Goal: Transaction & Acquisition: Purchase product/service

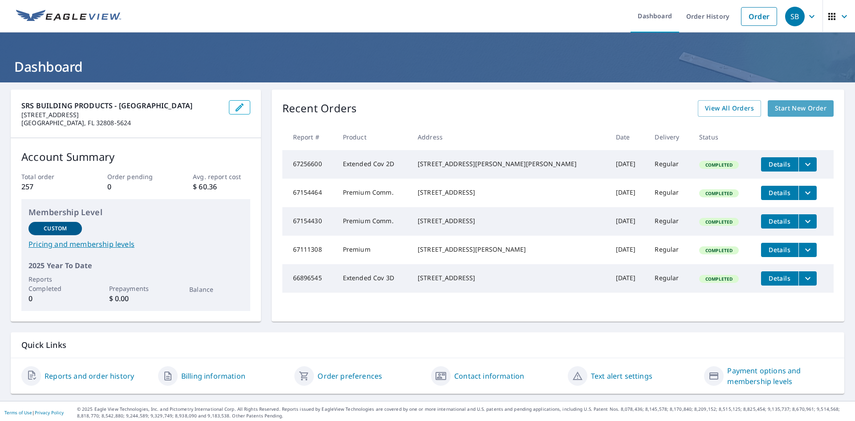
click at [805, 110] on span "Start New Order" at bounding box center [801, 108] width 52 height 11
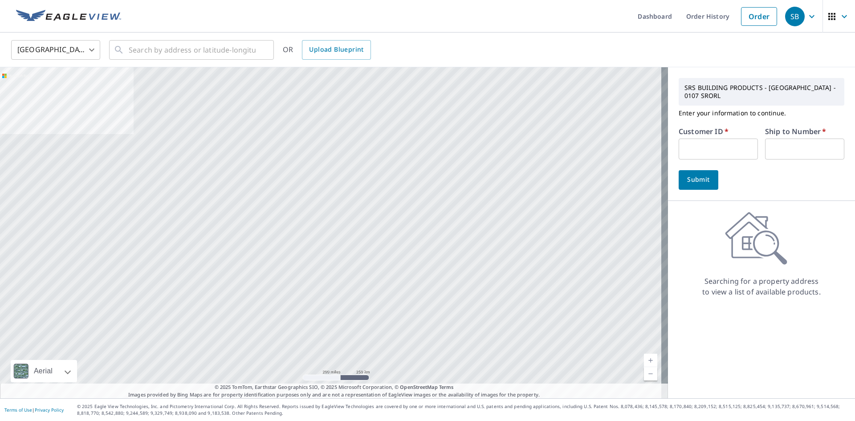
click at [702, 140] on input "text" at bounding box center [718, 149] width 79 height 21
paste input "S046834"
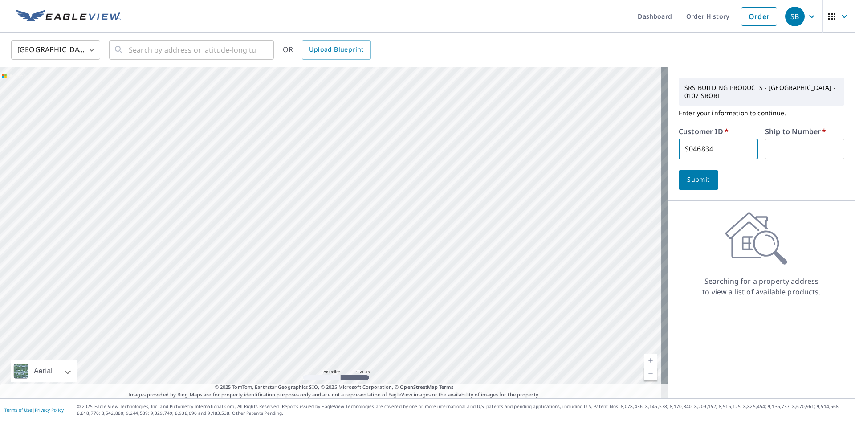
type input "S046834"
click at [777, 145] on input "text" at bounding box center [804, 149] width 79 height 21
type input "1"
click at [696, 171] on button "Submit" at bounding box center [699, 180] width 40 height 20
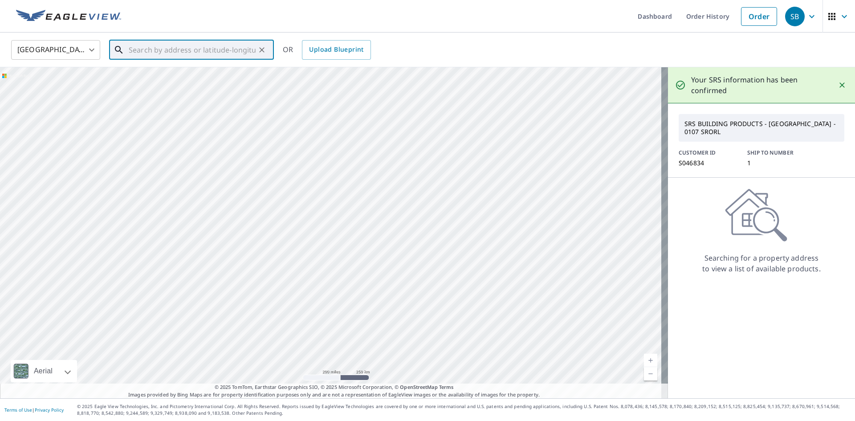
click at [190, 49] on input "text" at bounding box center [192, 49] width 127 height 25
type input "[STREET_ADDRESS]"
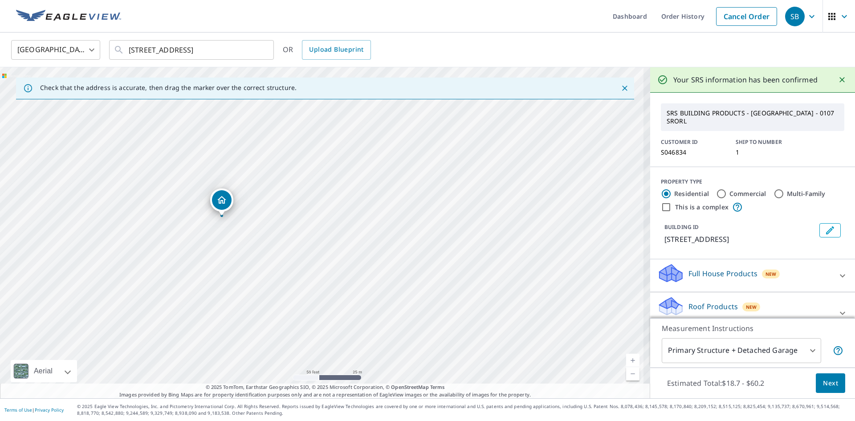
drag, startPoint x: 266, startPoint y: 213, endPoint x: 328, endPoint y: 245, distance: 69.7
click at [328, 245] on div "[STREET_ADDRESS]" at bounding box center [325, 232] width 651 height 331
drag, startPoint x: 284, startPoint y: 209, endPoint x: 340, endPoint y: 258, distance: 74.9
click at [340, 258] on div "[STREET_ADDRESS]" at bounding box center [325, 232] width 651 height 331
drag, startPoint x: 340, startPoint y: 250, endPoint x: 373, endPoint y: 279, distance: 44.2
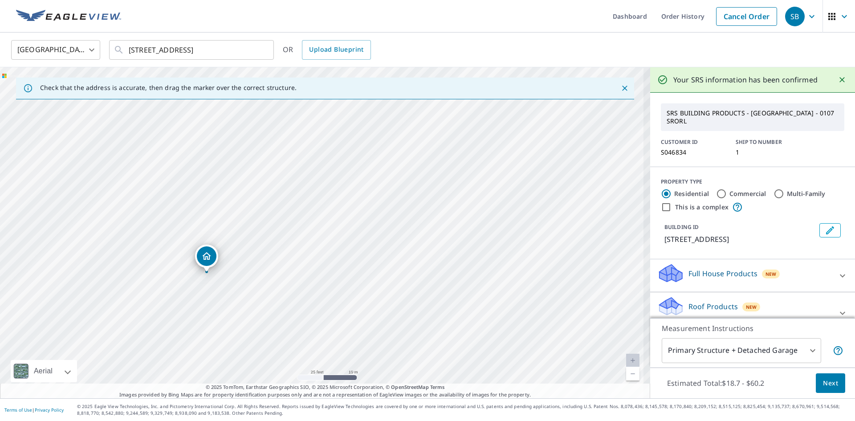
click at [373, 279] on div "[STREET_ADDRESS]" at bounding box center [325, 232] width 651 height 331
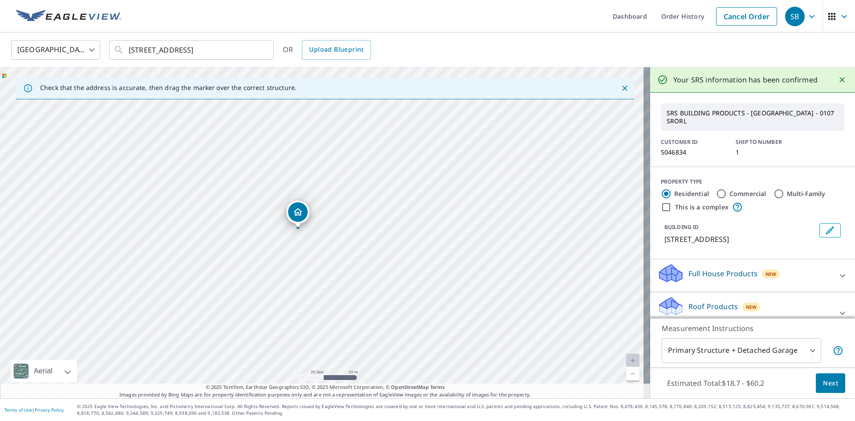
drag, startPoint x: 206, startPoint y: 258, endPoint x: 298, endPoint y: 214, distance: 101.4
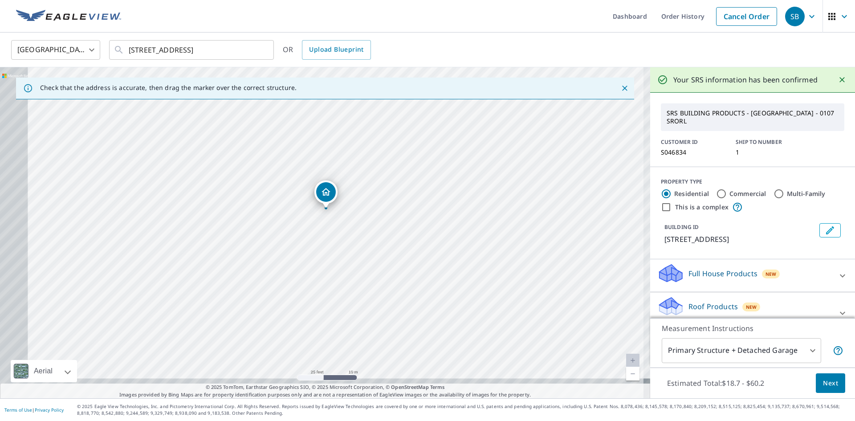
drag, startPoint x: 288, startPoint y: 272, endPoint x: 292, endPoint y: 249, distance: 23.5
click at [292, 249] on div "[STREET_ADDRESS]" at bounding box center [325, 232] width 651 height 331
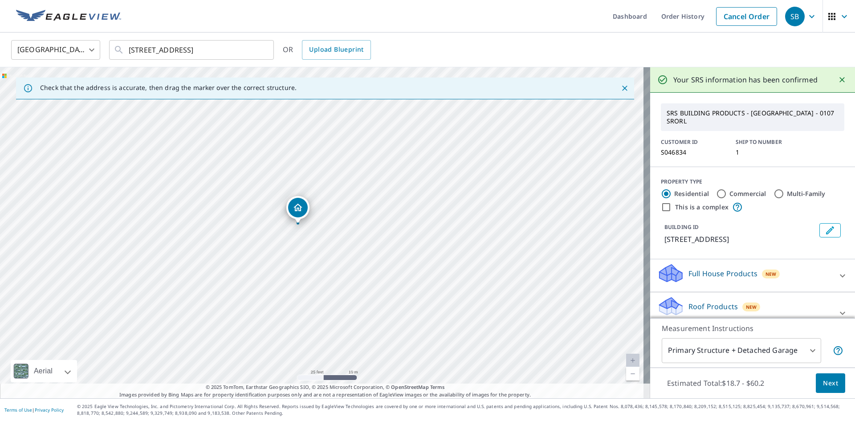
drag, startPoint x: 311, startPoint y: 196, endPoint x: 299, endPoint y: 208, distance: 17.7
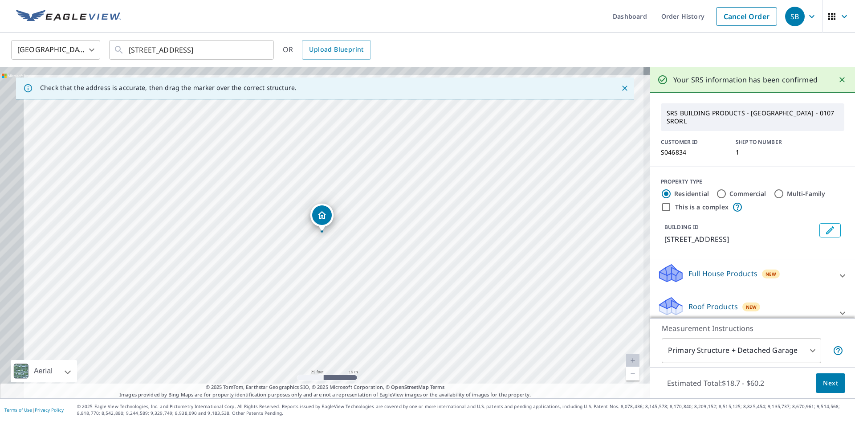
click at [784, 355] on body "SB SB Dashboard Order History Cancel Order SB [GEOGRAPHIC_DATA] [GEOGRAPHIC_DAT…" at bounding box center [427, 210] width 855 height 421
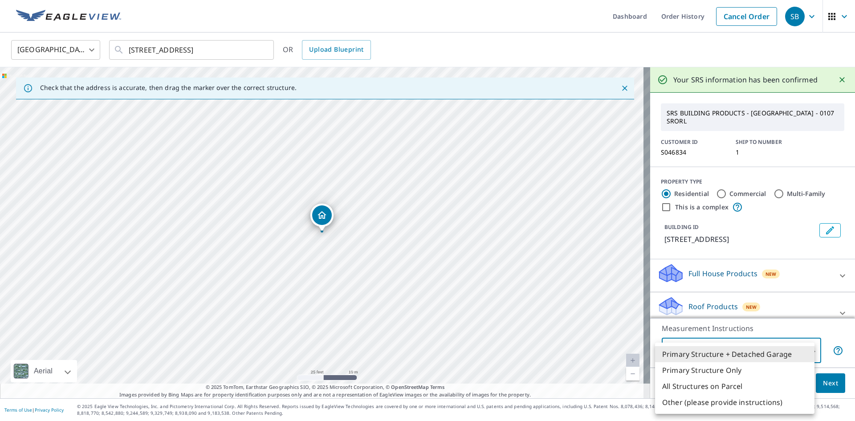
click at [744, 356] on li "Primary Structure + Detached Garage" at bounding box center [735, 354] width 160 height 16
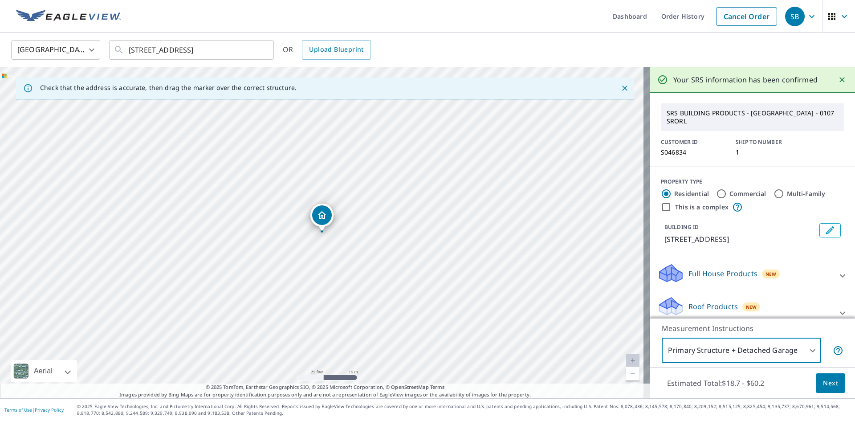
click at [756, 359] on body "SB SB Dashboard Order History Cancel Order SB [GEOGRAPHIC_DATA] [GEOGRAPHIC_DAT…" at bounding box center [427, 210] width 855 height 421
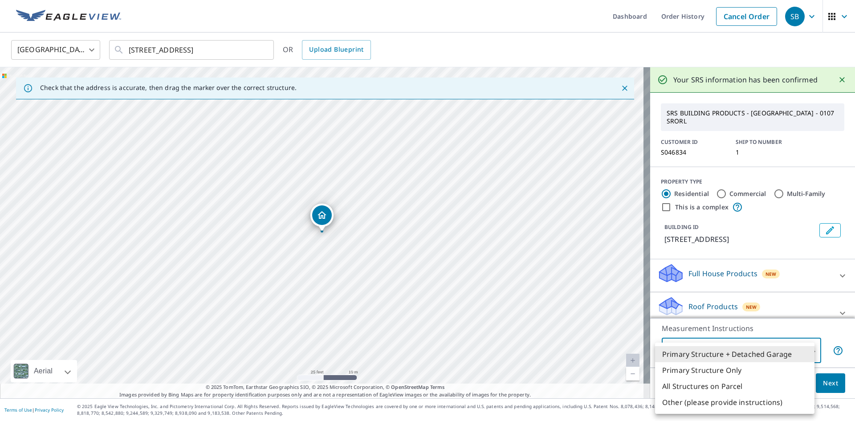
click at [727, 388] on li "All Structures on Parcel" at bounding box center [735, 386] width 160 height 16
type input "3"
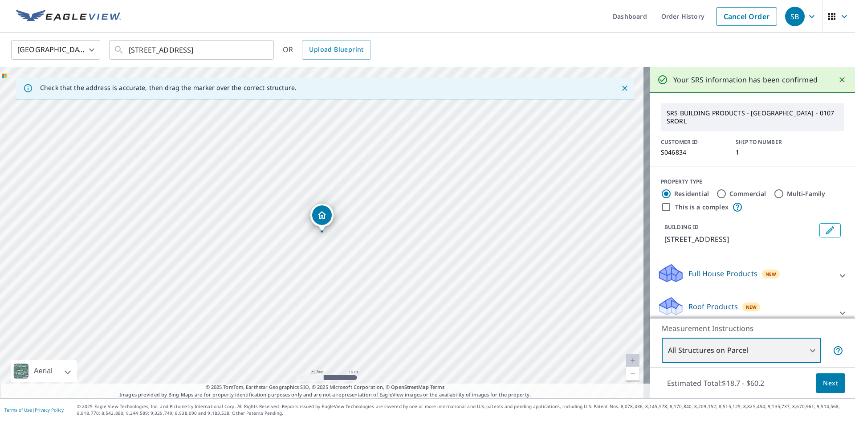
scroll to position [85, 0]
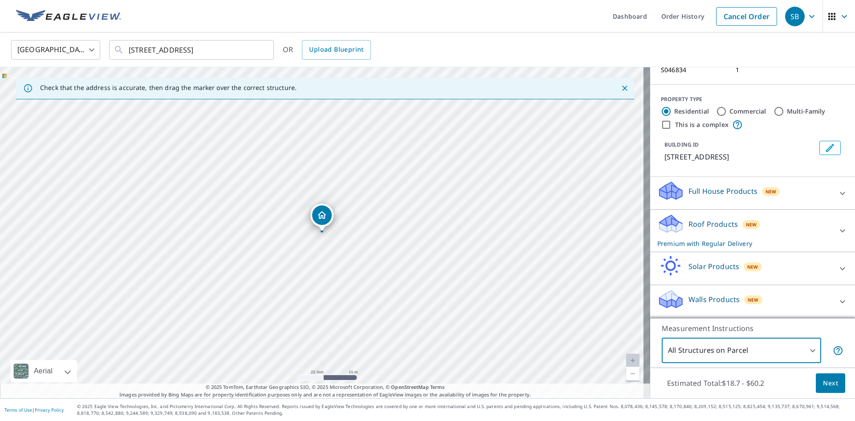
click at [823, 382] on span "Next" at bounding box center [830, 383] width 15 height 11
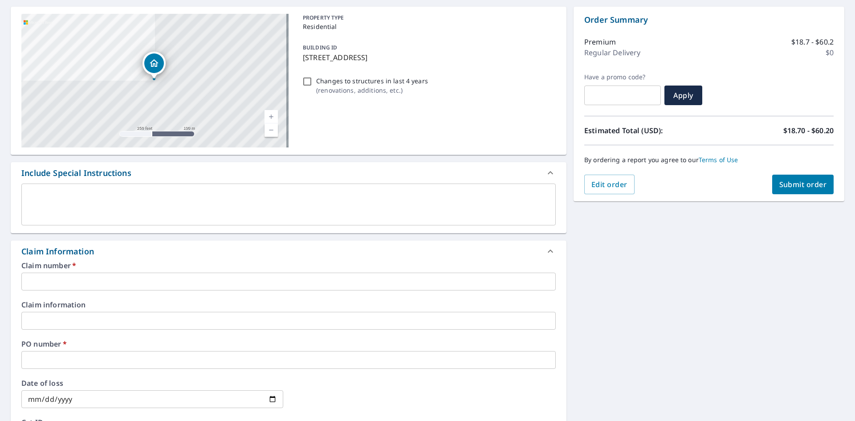
scroll to position [89, 0]
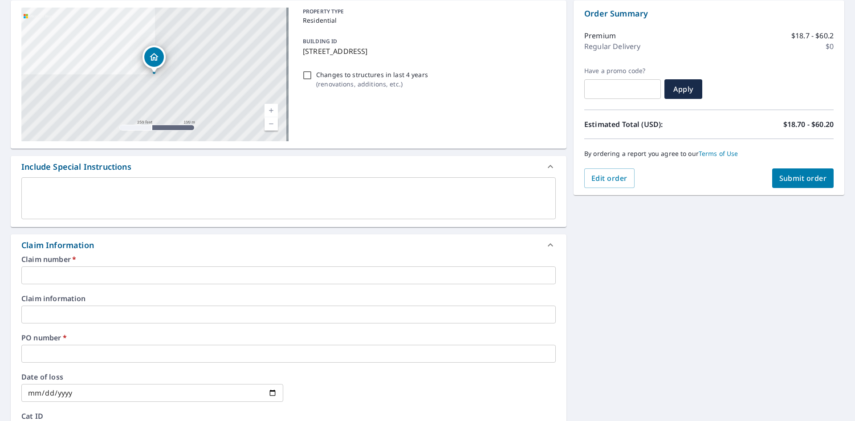
click at [36, 274] on input "text" at bounding box center [288, 275] width 535 height 18
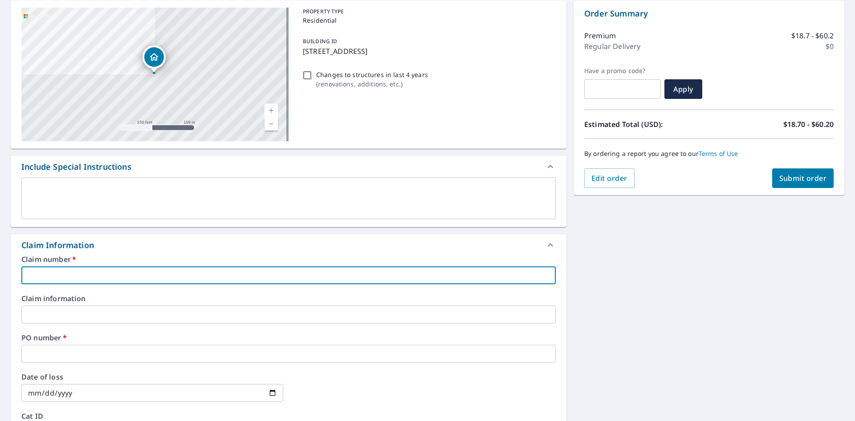
type input "0"
checkbox input "true"
type input "00"
checkbox input "true"
type input "000"
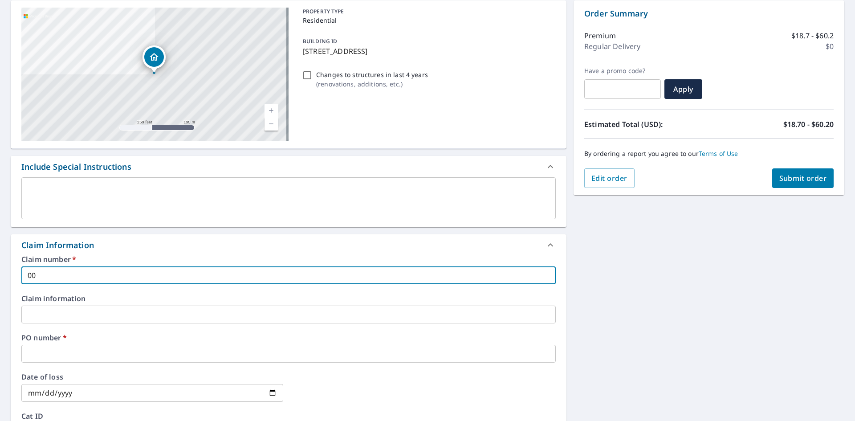
checkbox input "true"
type input "0000"
checkbox input "true"
type input "00000"
checkbox input "true"
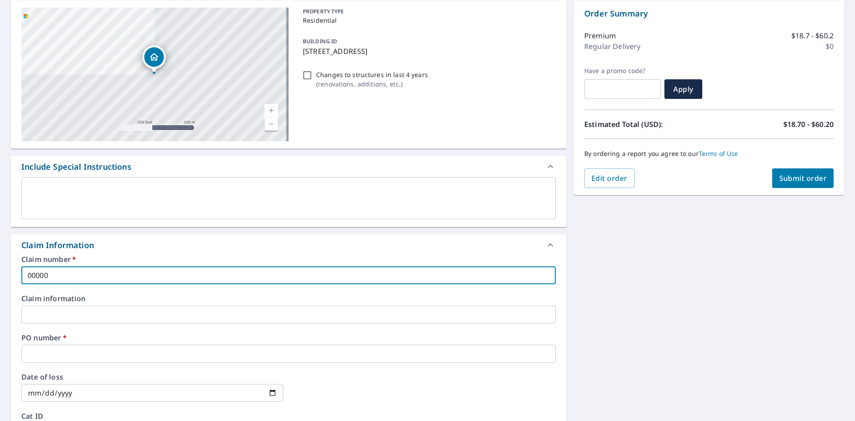
type input "000000"
checkbox input "true"
type input "0000005"
checkbox input "true"
type input "00000050"
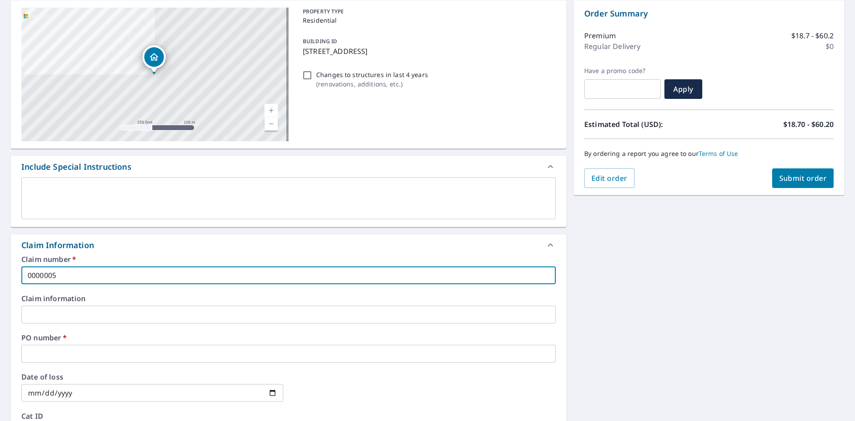
checkbox input "true"
type input "000000503"
checkbox input "true"
type input "0000005030"
checkbox input "true"
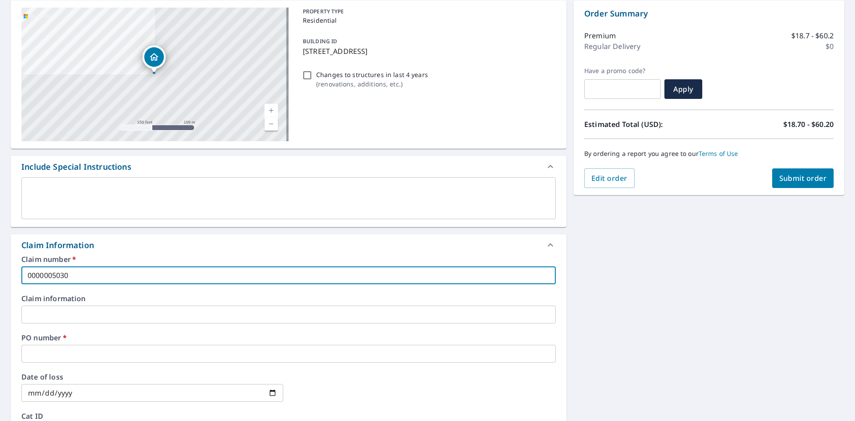
type input "0000005030"
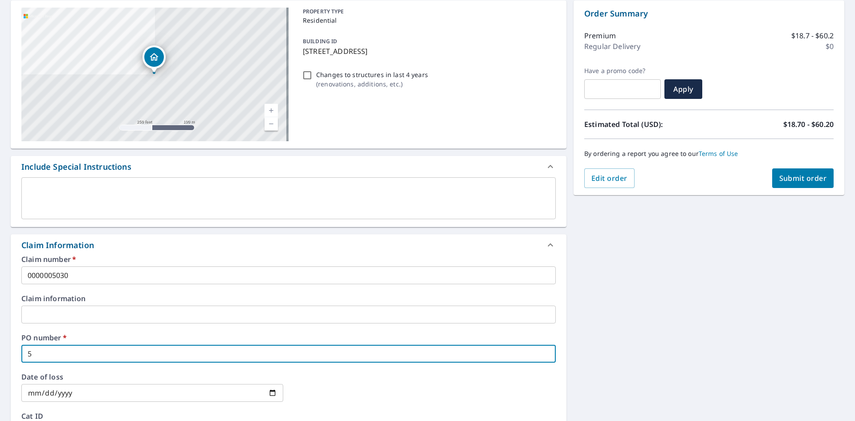
type input "5"
checkbox input "true"
type input "50"
checkbox input "true"
type input "503"
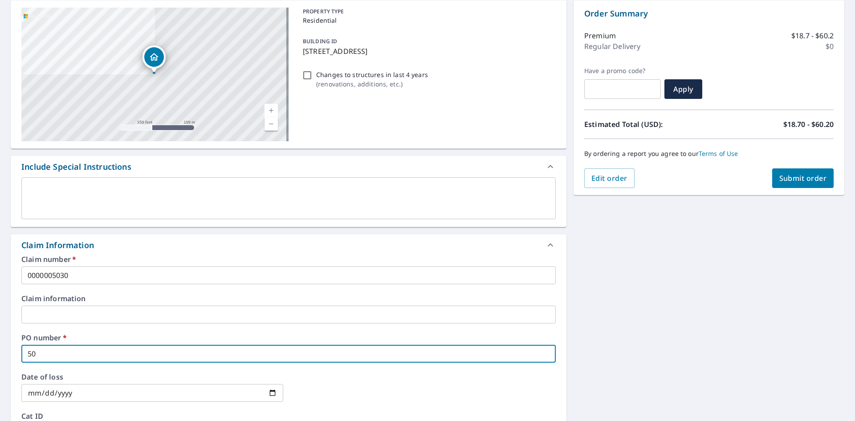
checkbox input "true"
type input "5030"
checkbox input "true"
type input "5030"
checkbox input "true"
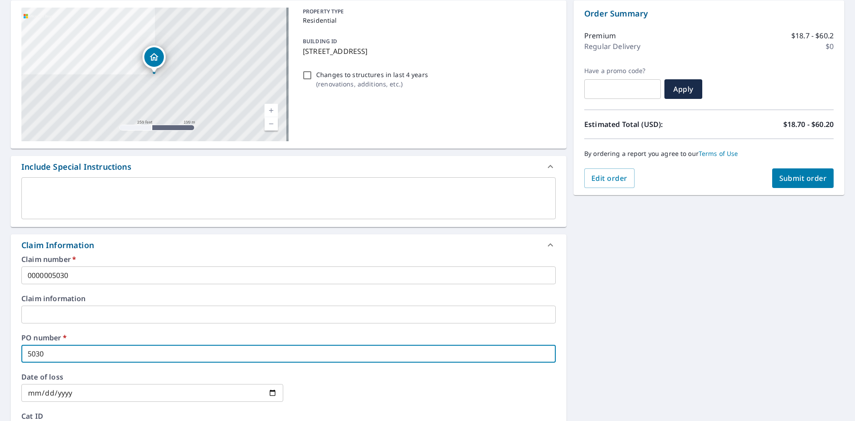
type input "5030 G"
checkbox input "true"
type input "5030 Gu"
checkbox input "true"
type input "5030 Gul"
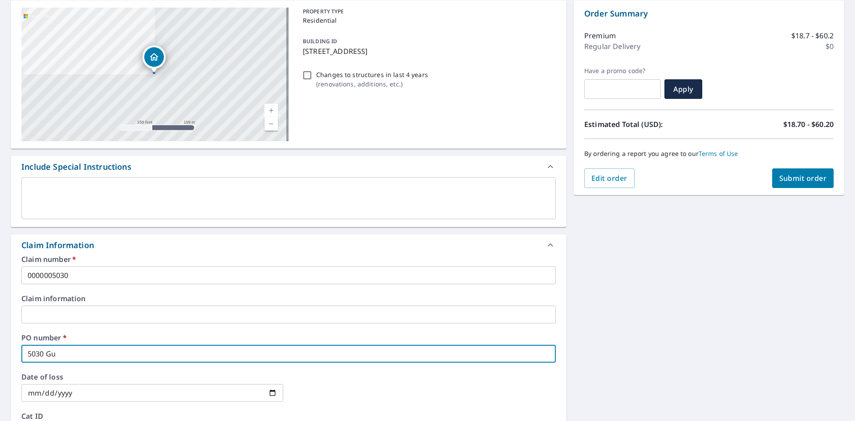
checkbox input "true"
type input "[GEOGRAPHIC_DATA]"
checkbox input "true"
type input "[GEOGRAPHIC_DATA]"
checkbox input "true"
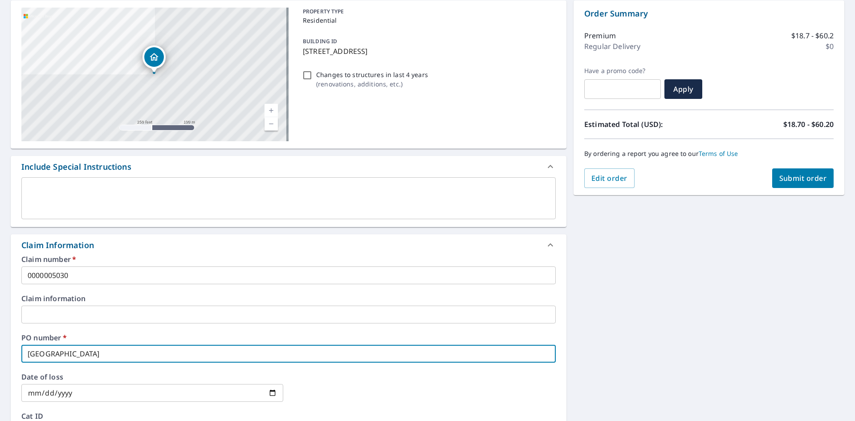
type input "5030 Gulf o"
checkbox input "true"
type input "5030 Gulf of"
checkbox input "true"
type input "5030 Gulf of"
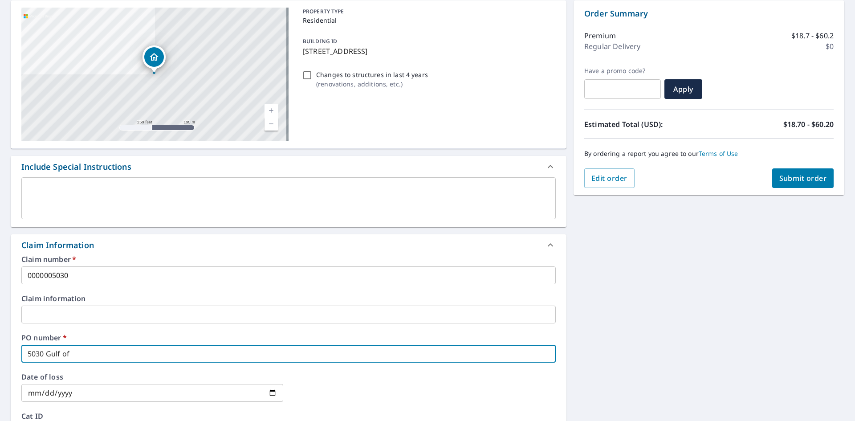
checkbox input "true"
type input "5030 Gulf of M"
checkbox input "true"
type input "5030 Gulf of Me"
checkbox input "true"
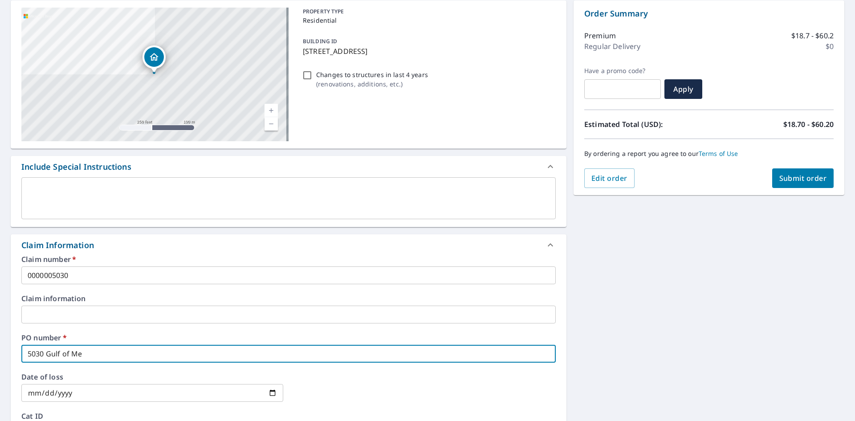
type input "5030 Gulf of Mex"
checkbox input "true"
type input "5030 [GEOGRAPHIC_DATA]"
checkbox input "true"
type input "5030 [GEOGRAPHIC_DATA]"
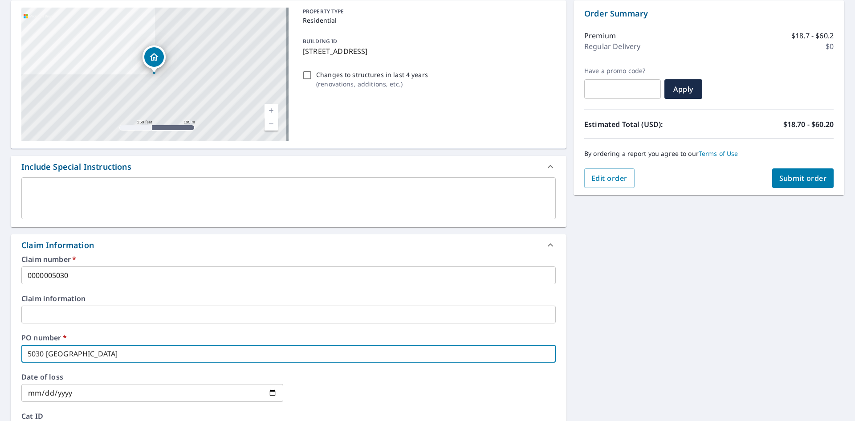
checkbox input "true"
type input "5030 [GEOGRAPHIC_DATA]"
checkbox input "true"
type input "5030 [GEOGRAPHIC_DATA]"
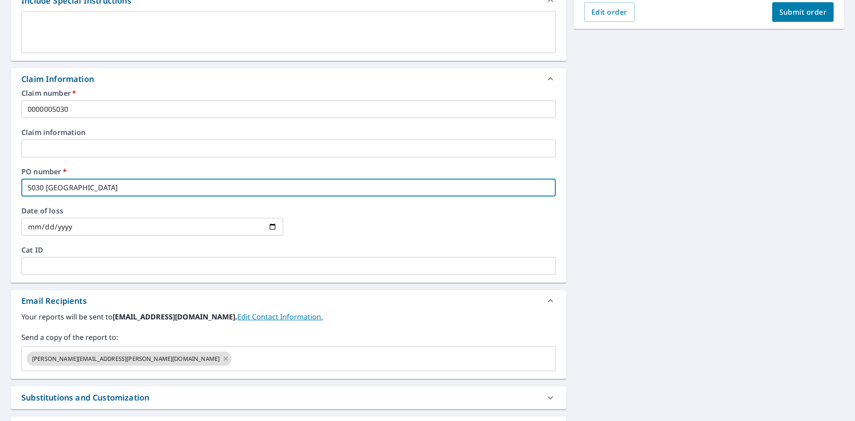
scroll to position [267, 0]
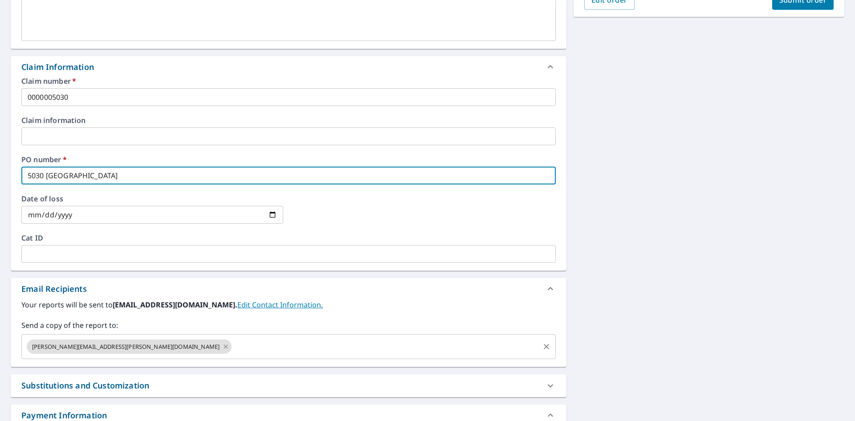
click at [222, 348] on icon at bounding box center [225, 347] width 7 height 10
checkbox input "true"
type input "5030 [GEOGRAPHIC_DATA]"
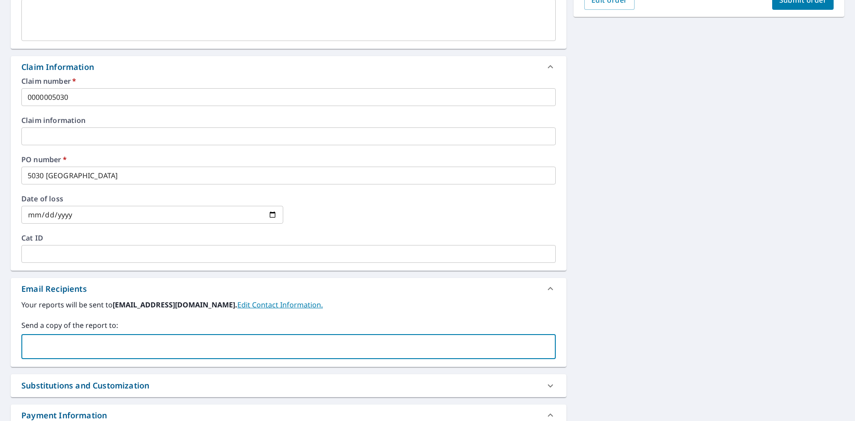
click at [94, 352] on input "text" at bounding box center [281, 346] width 513 height 17
paste input "[EMAIL_ADDRESS][DOMAIN_NAME]"
type input "[EMAIL_ADDRESS][DOMAIN_NAME]"
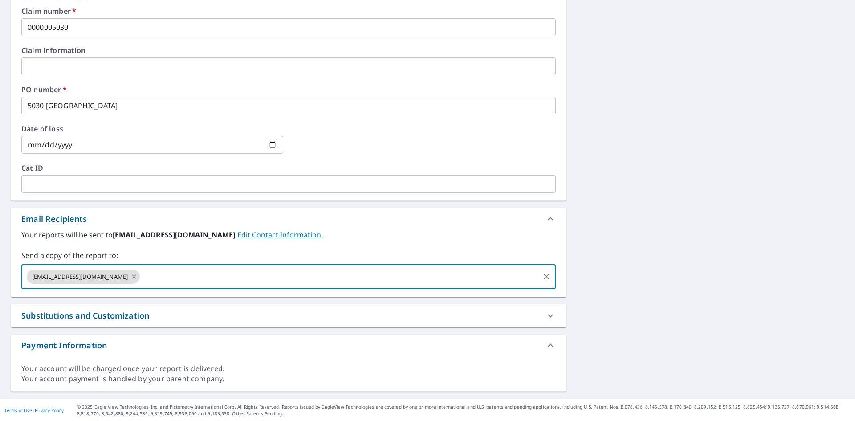
scroll to position [338, 0]
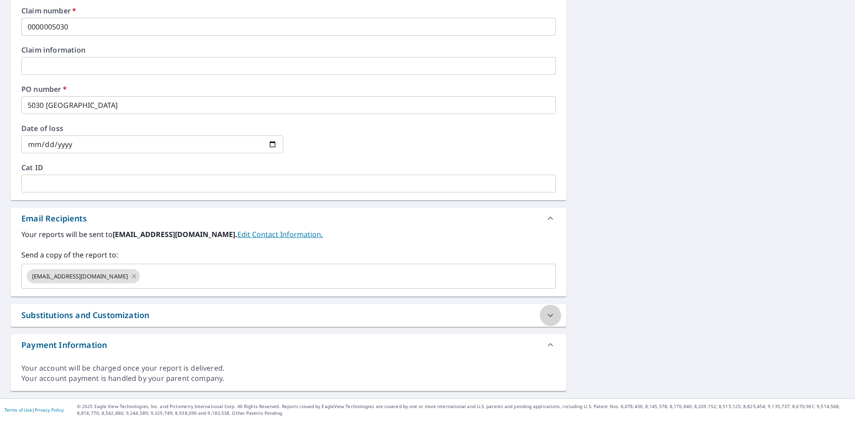
click at [540, 315] on div at bounding box center [550, 315] width 21 height 21
checkbox input "true"
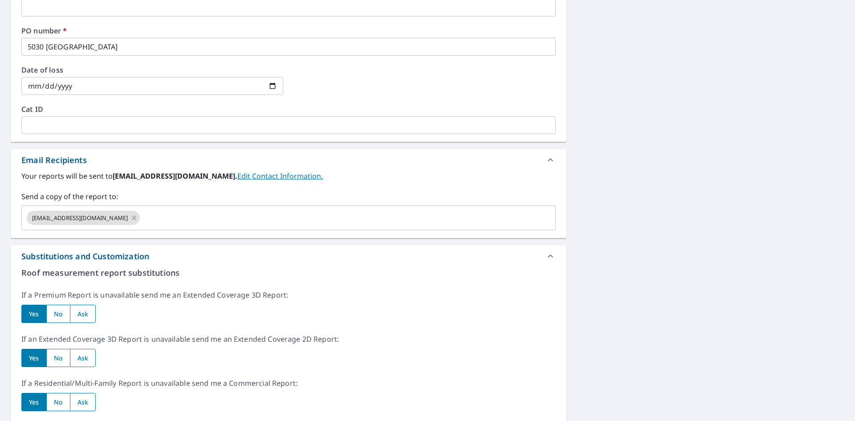
scroll to position [427, 0]
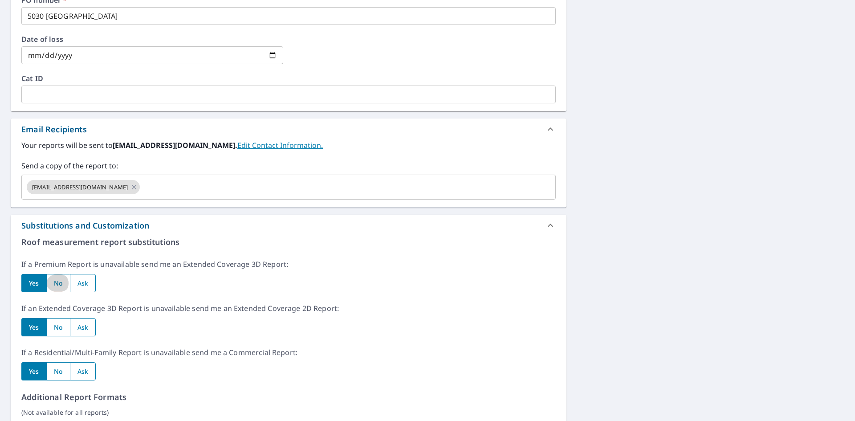
click at [55, 281] on input "radio" at bounding box center [58, 283] width 24 height 18
radio input "true"
checkbox input "true"
click at [56, 326] on input "radio" at bounding box center [58, 327] width 24 height 18
radio input "true"
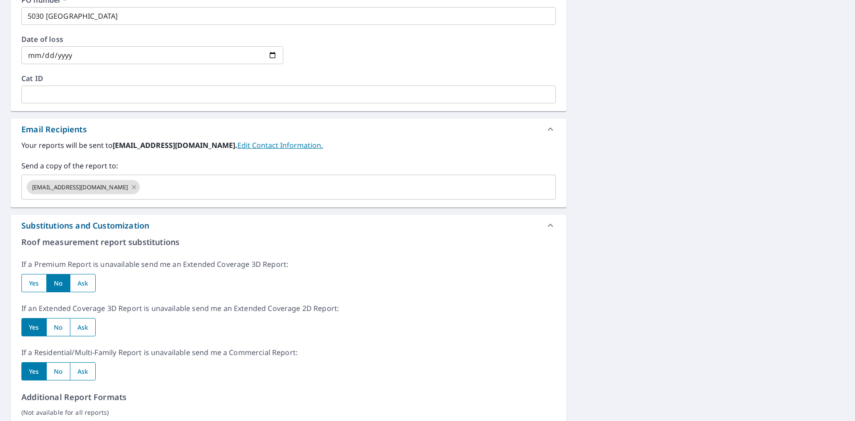
checkbox input "true"
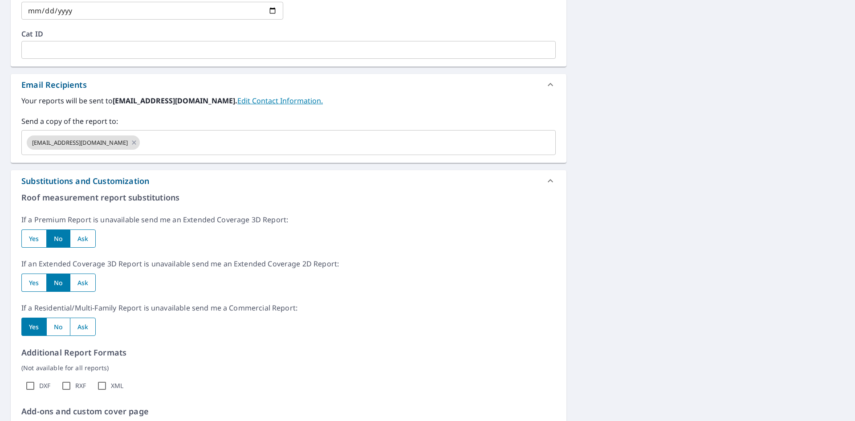
click at [61, 329] on input "radio" at bounding box center [58, 327] width 24 height 18
radio input "true"
checkbox input "true"
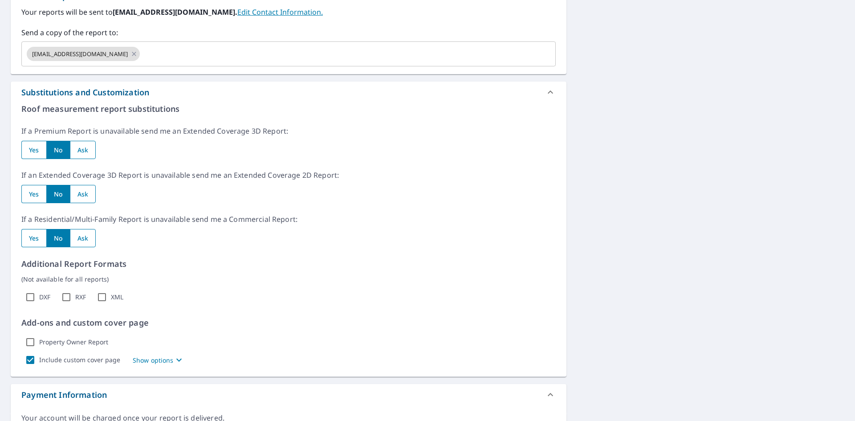
scroll to position [561, 0]
click at [89, 147] on input "radio" at bounding box center [83, 149] width 26 height 18
radio input "true"
checkbox input "true"
click at [80, 191] on input "radio" at bounding box center [83, 193] width 26 height 18
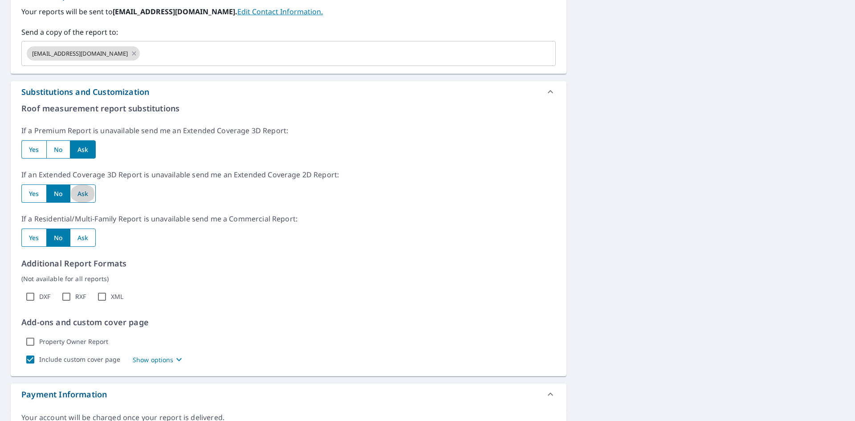
radio input "true"
checkbox input "true"
click at [88, 237] on input "radio" at bounding box center [83, 238] width 26 height 18
radio input "true"
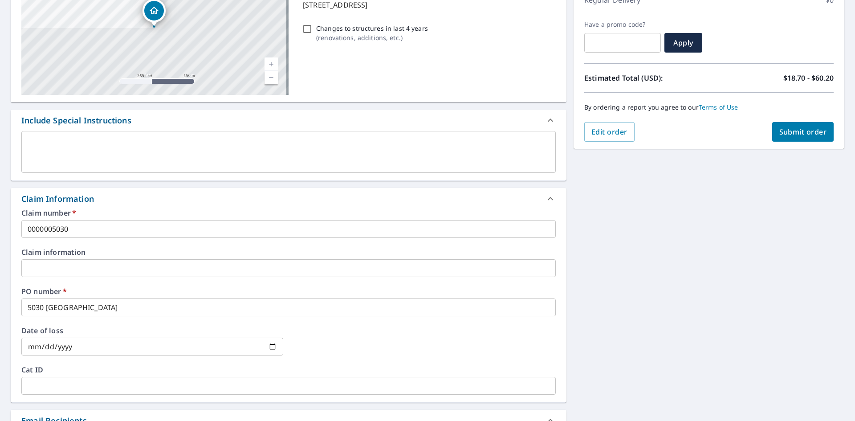
scroll to position [0, 0]
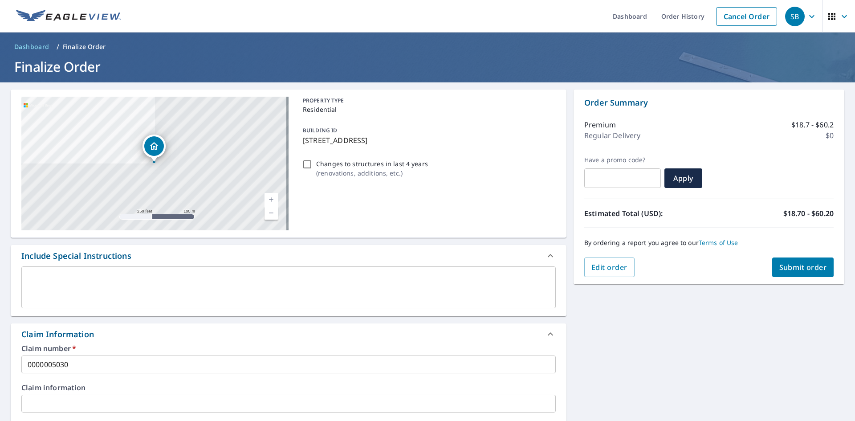
click at [793, 264] on span "Submit order" at bounding box center [804, 267] width 48 height 10
checkbox input "true"
